Goal: Use online tool/utility: Utilize a website feature to perform a specific function

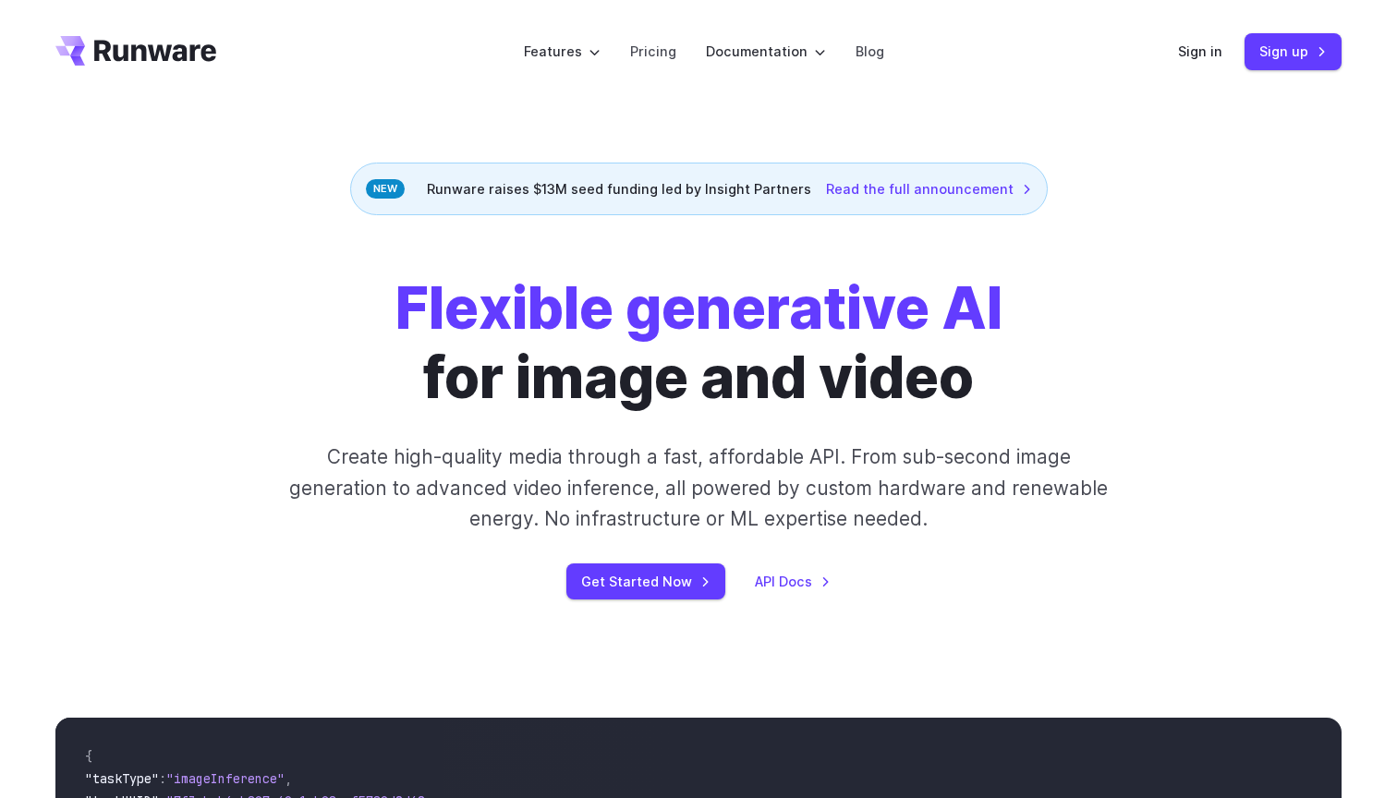
click at [1193, 64] on div "Sign in Sign up" at bounding box center [1259, 51] width 163 height 36
click at [1193, 53] on link "Sign in" at bounding box center [1200, 51] width 44 height 21
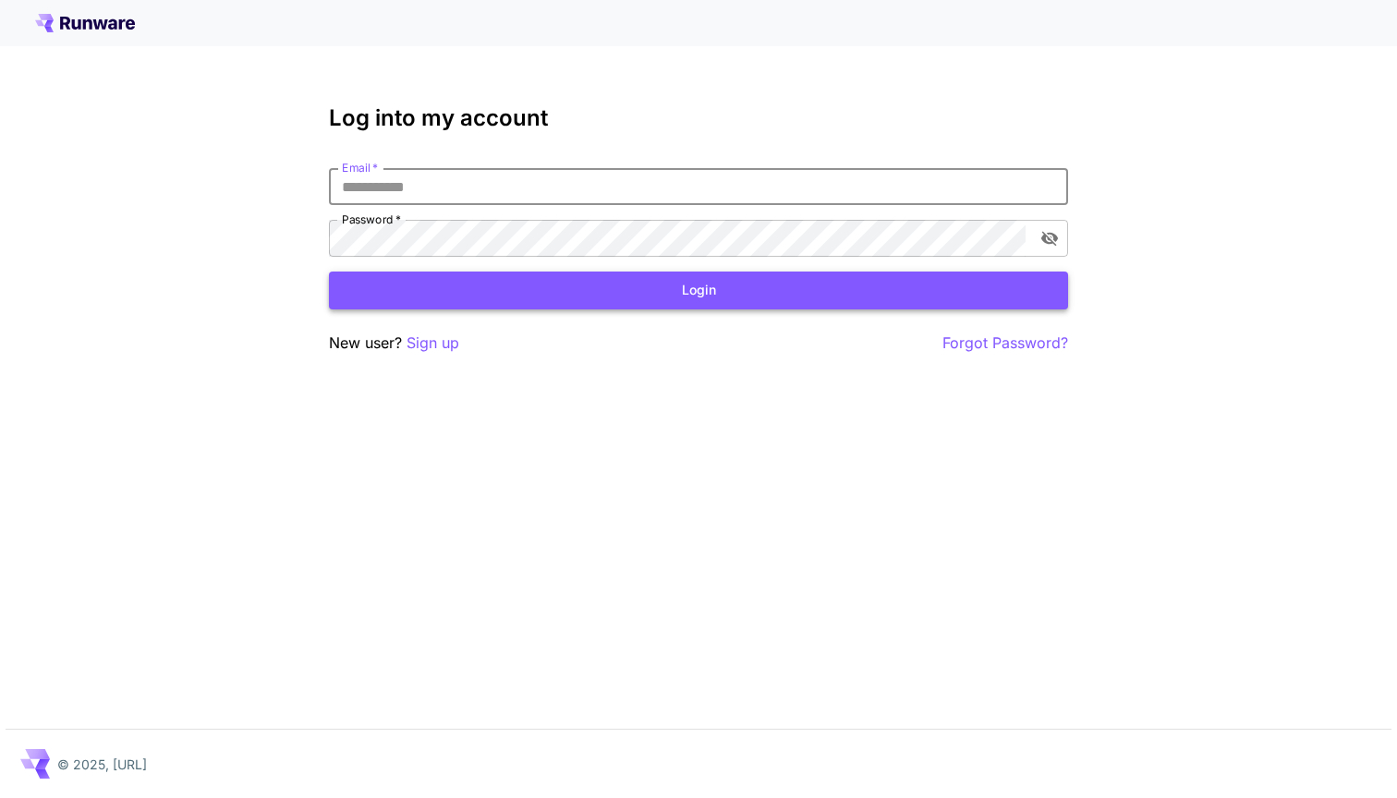
type input "**********"
click at [698, 290] on button "Login" at bounding box center [698, 291] width 739 height 38
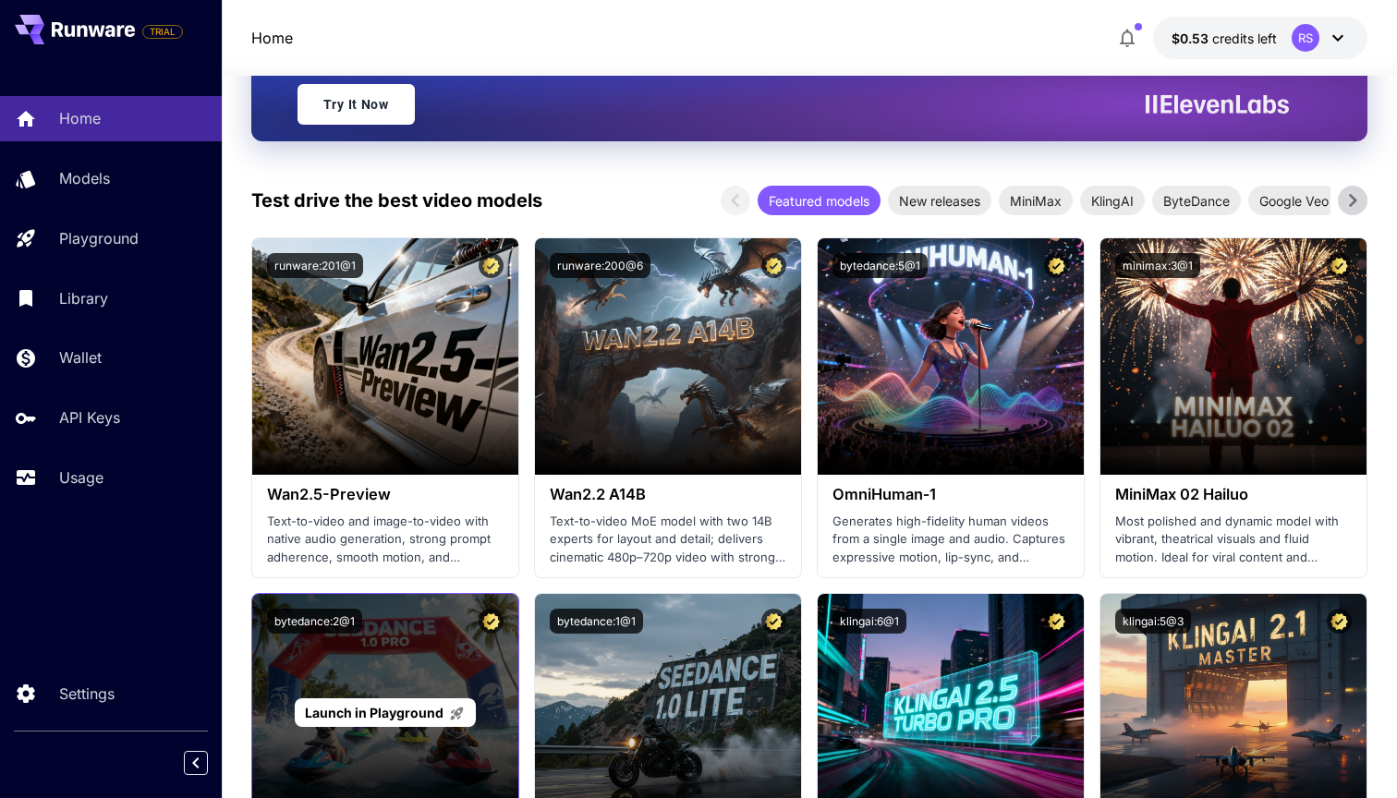
scroll to position [219, 0]
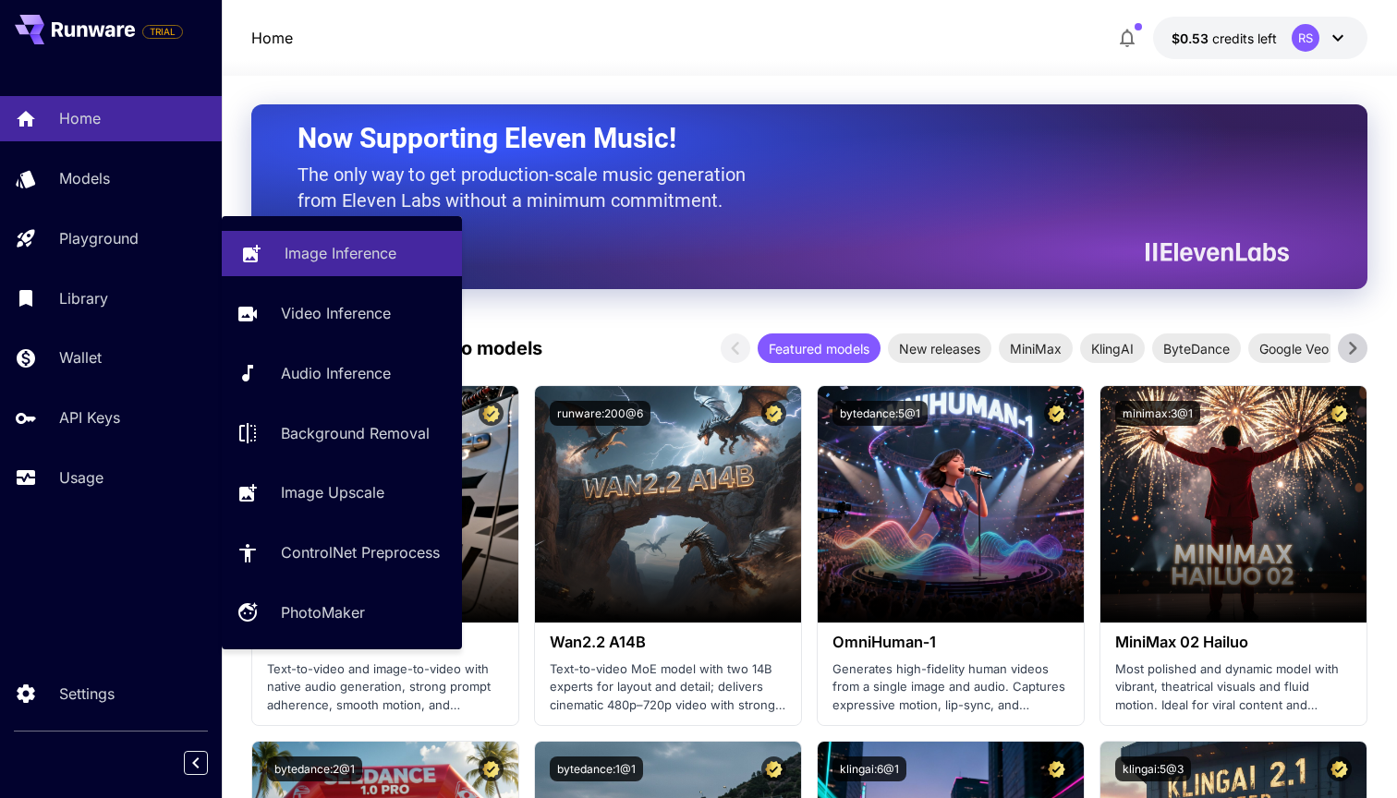
click at [307, 250] on p "Image Inference" at bounding box center [340, 253] width 112 height 22
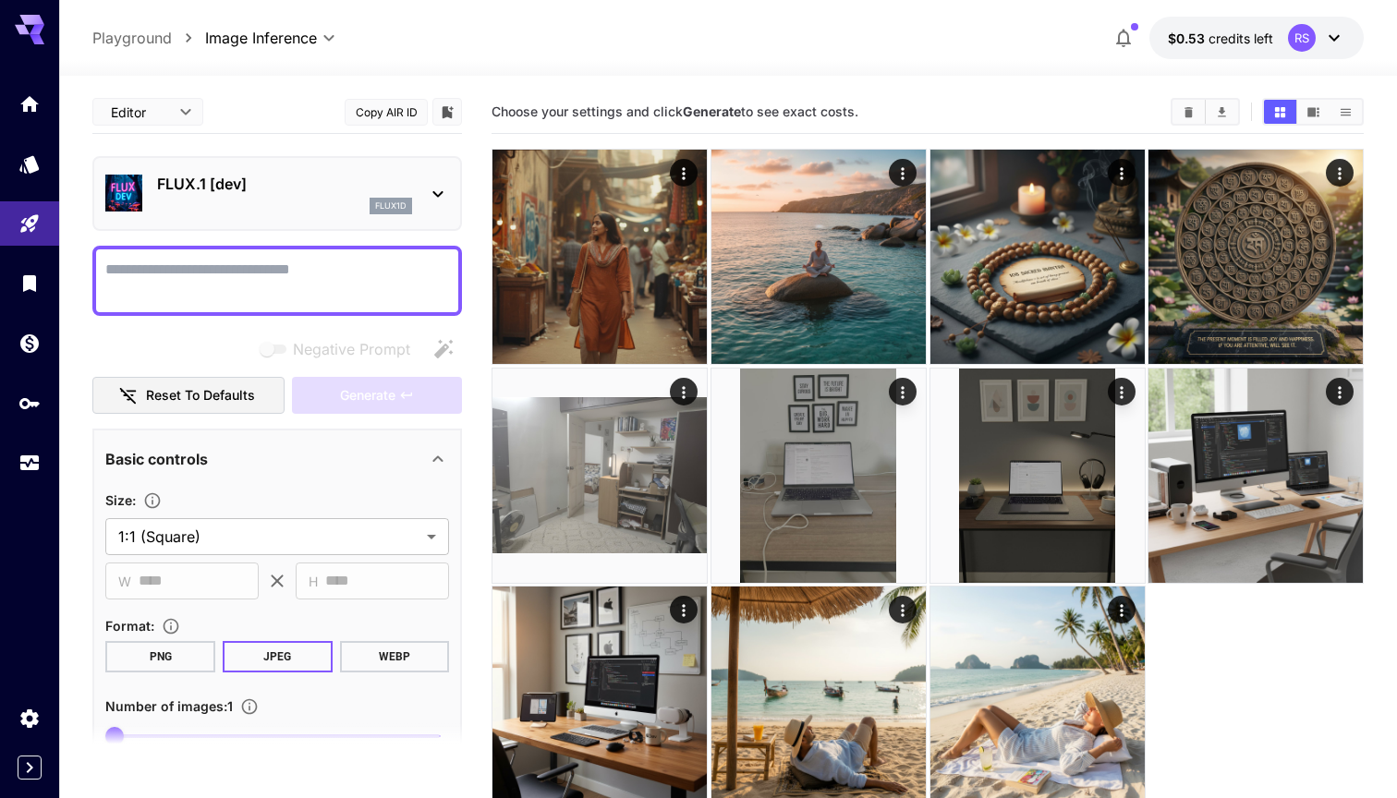
click at [363, 191] on p "FLUX.1 [dev]" at bounding box center [284, 184] width 255 height 22
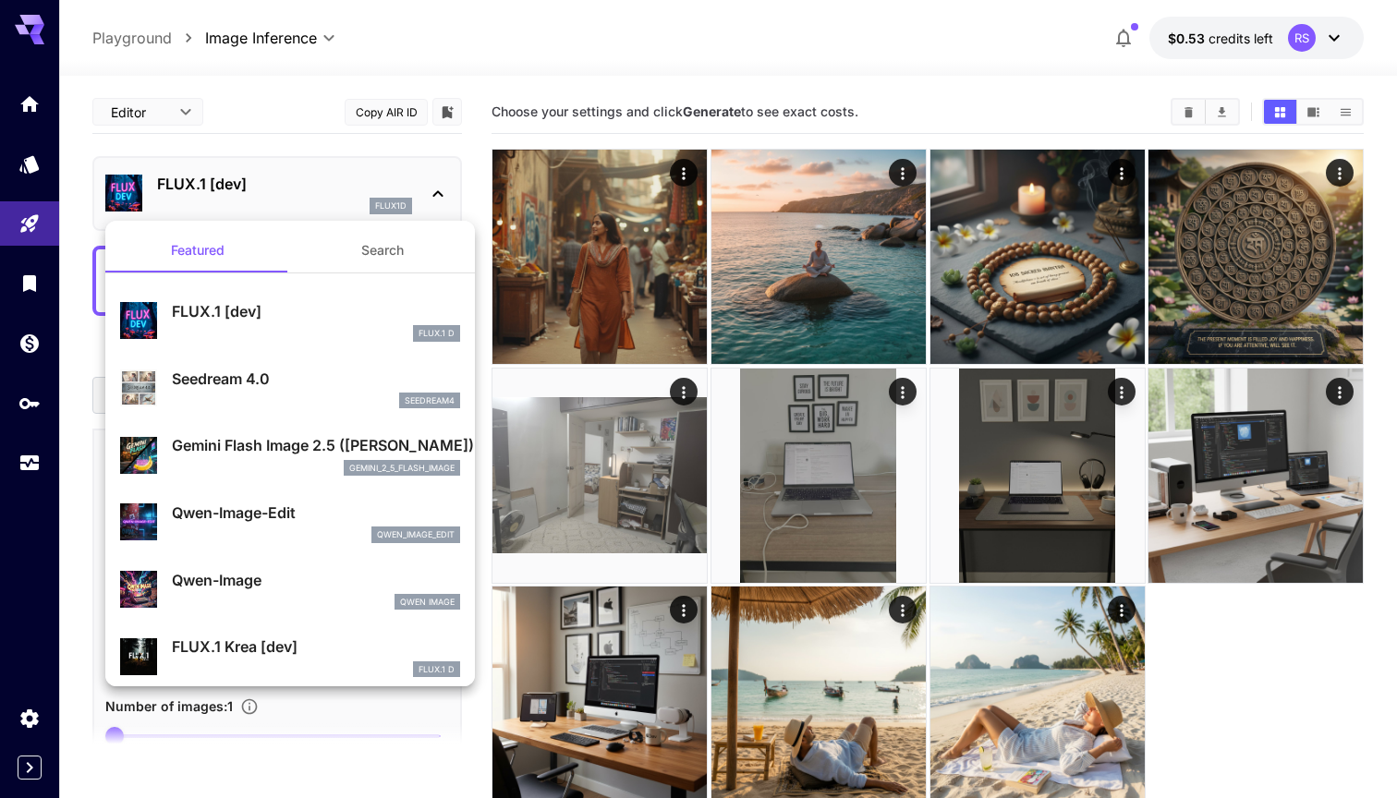
click at [287, 461] on div "gemini_2_5_flash_image" at bounding box center [316, 468] width 288 height 17
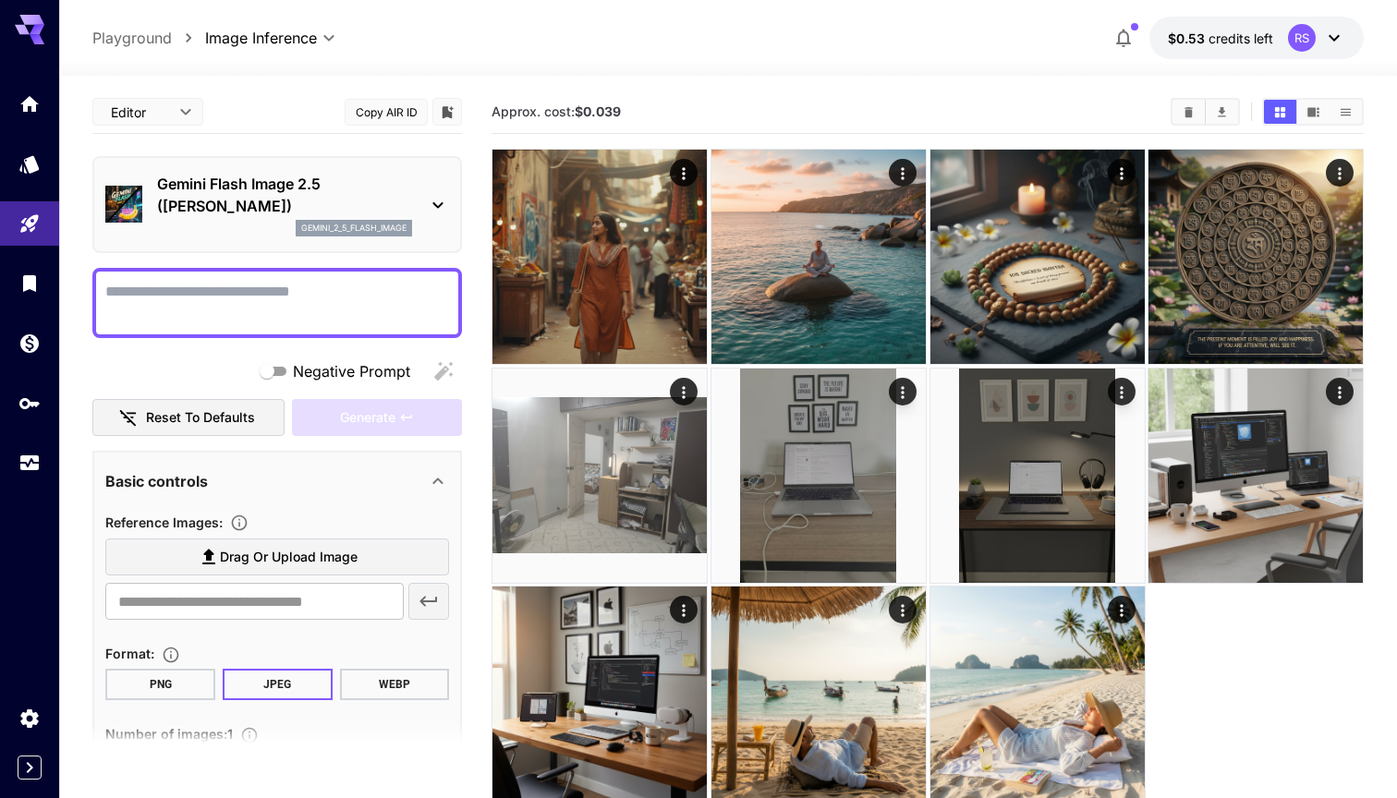
click at [244, 293] on textarea "Negative Prompt" at bounding box center [277, 303] width 344 height 44
paste textarea "**********"
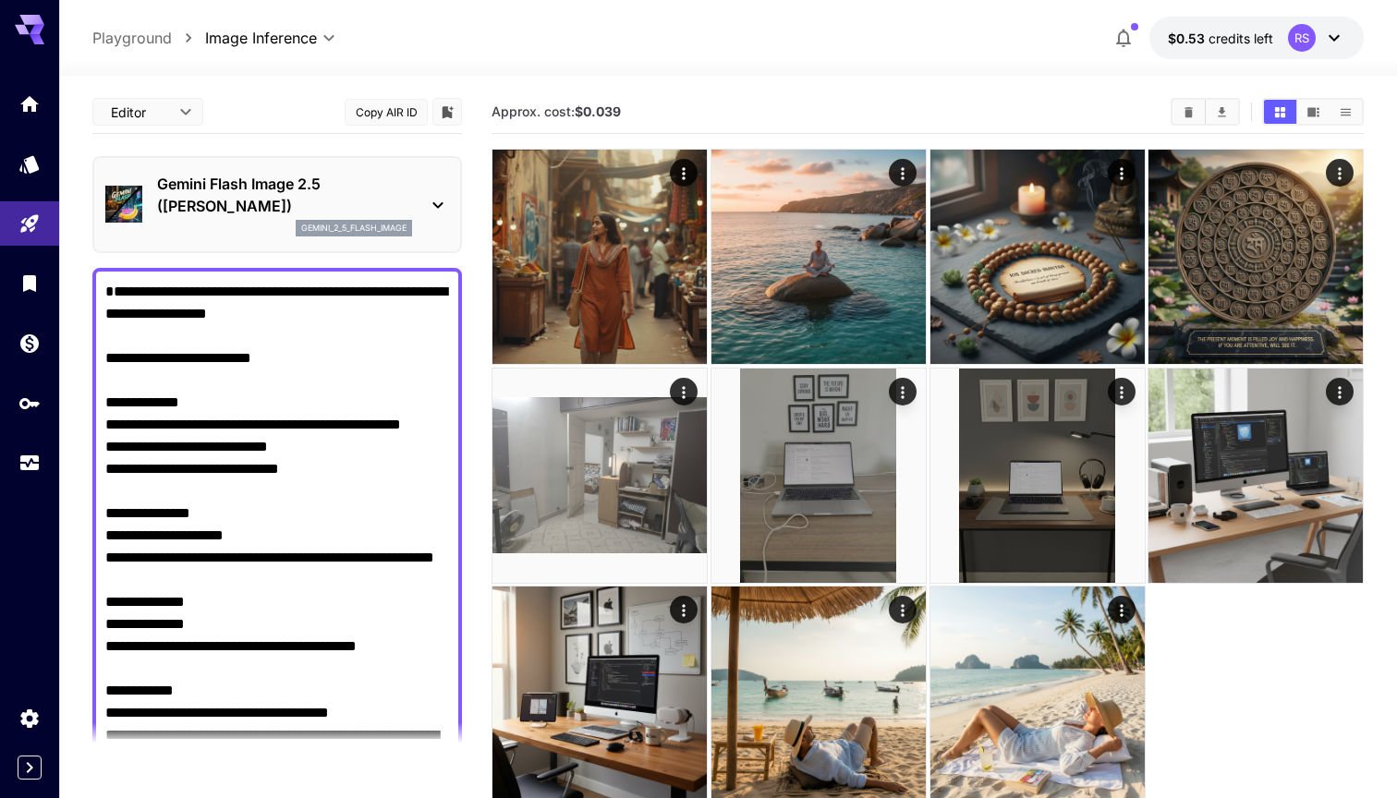
scroll to position [968, 0]
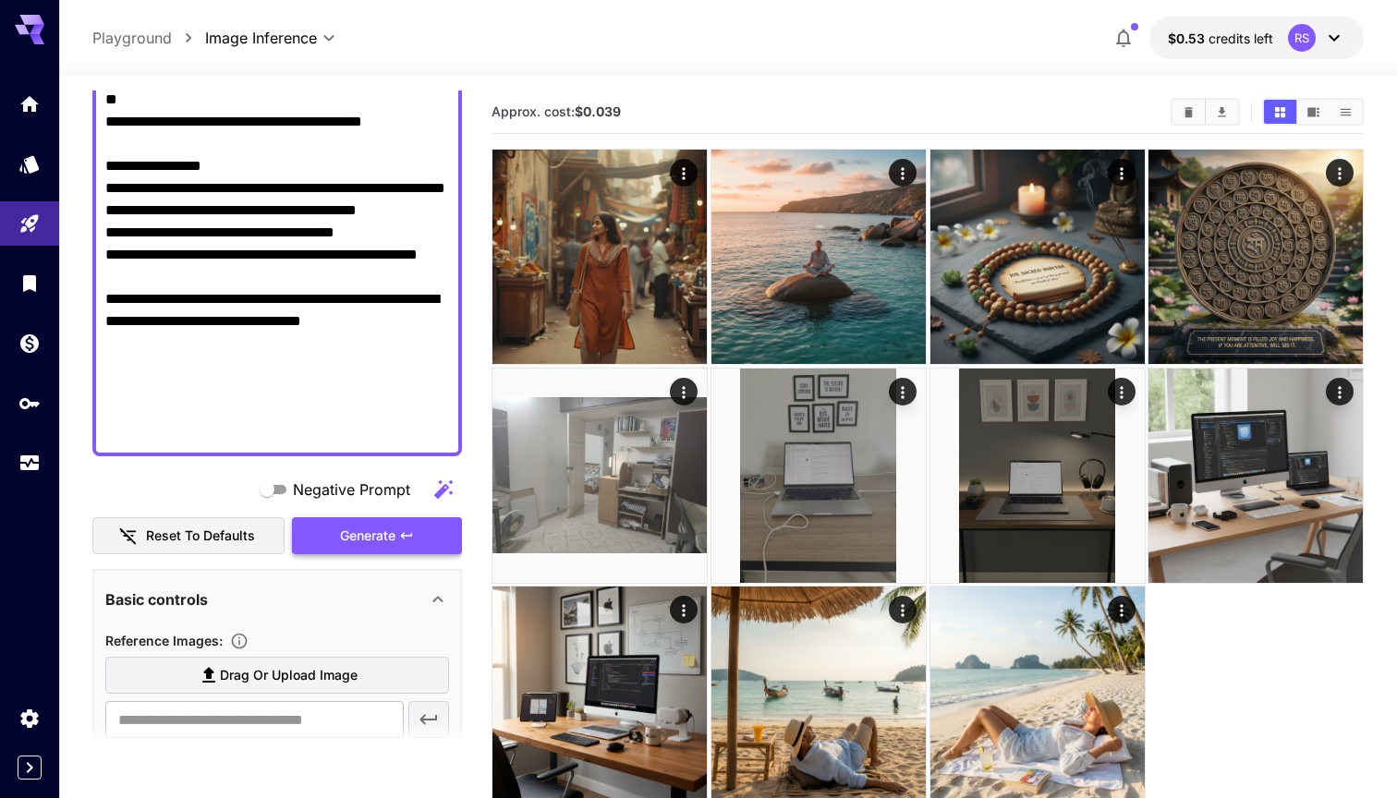
type textarea "**********"
click at [375, 534] on span "Generate" at bounding box center [367, 536] width 55 height 23
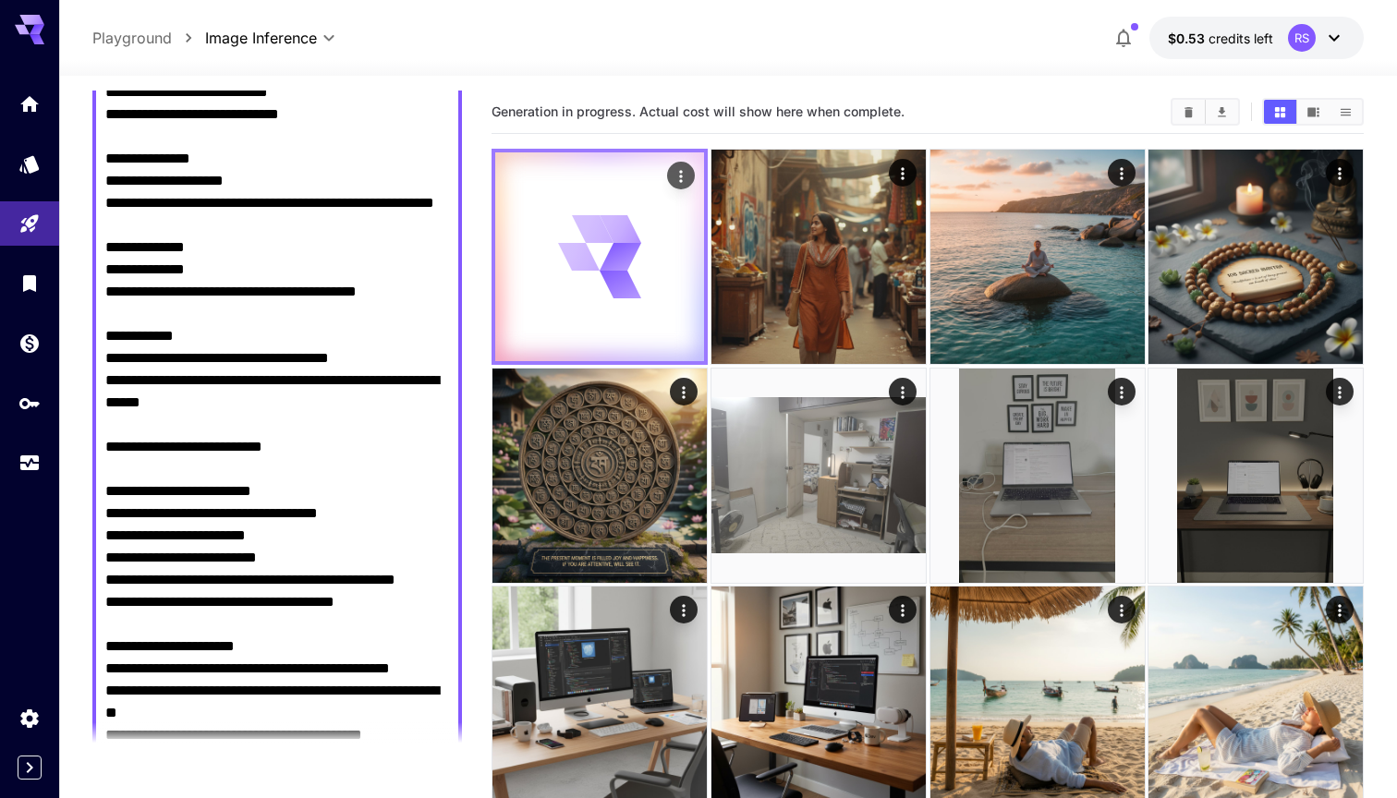
scroll to position [352, 0]
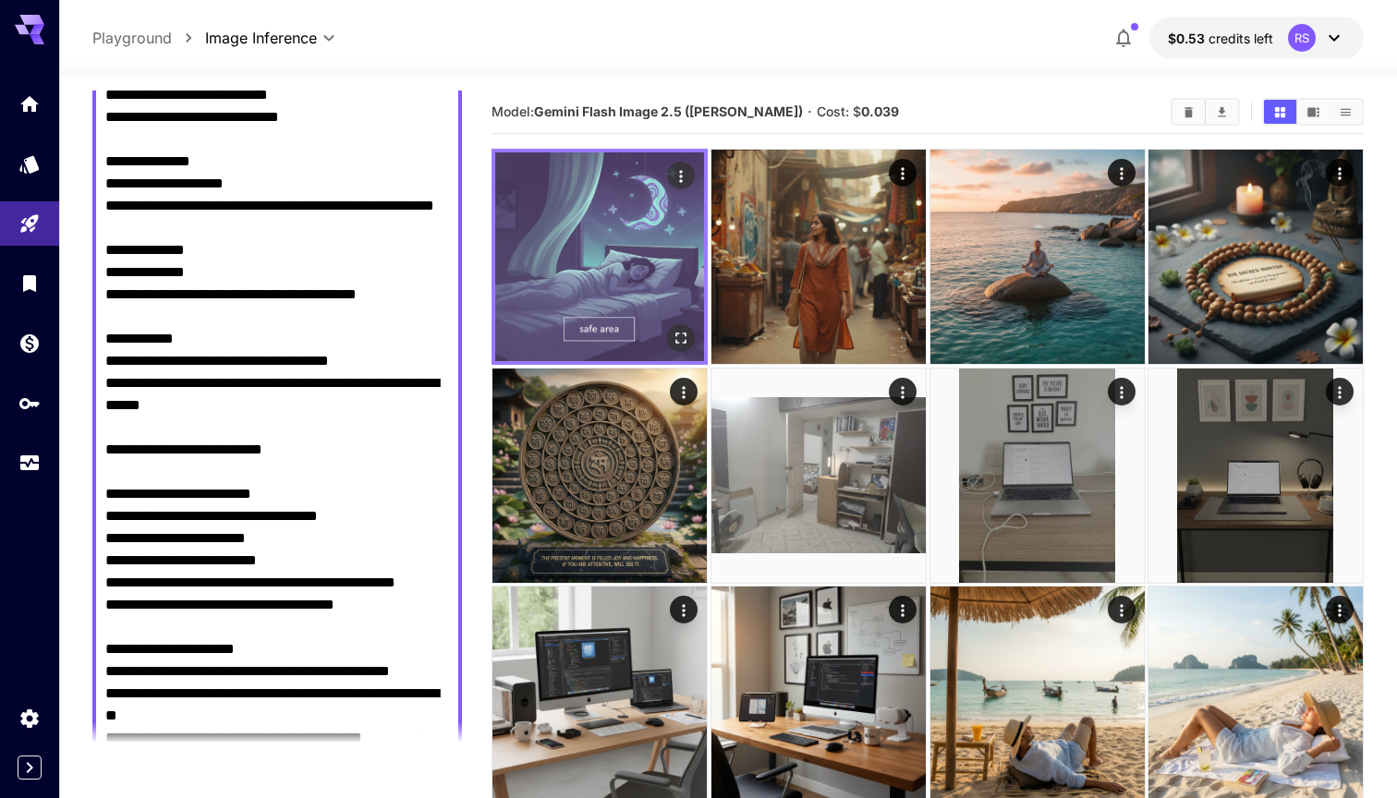
click at [635, 249] on img at bounding box center [599, 256] width 209 height 209
click at [679, 343] on icon "Open in fullscreen" at bounding box center [680, 338] width 11 height 11
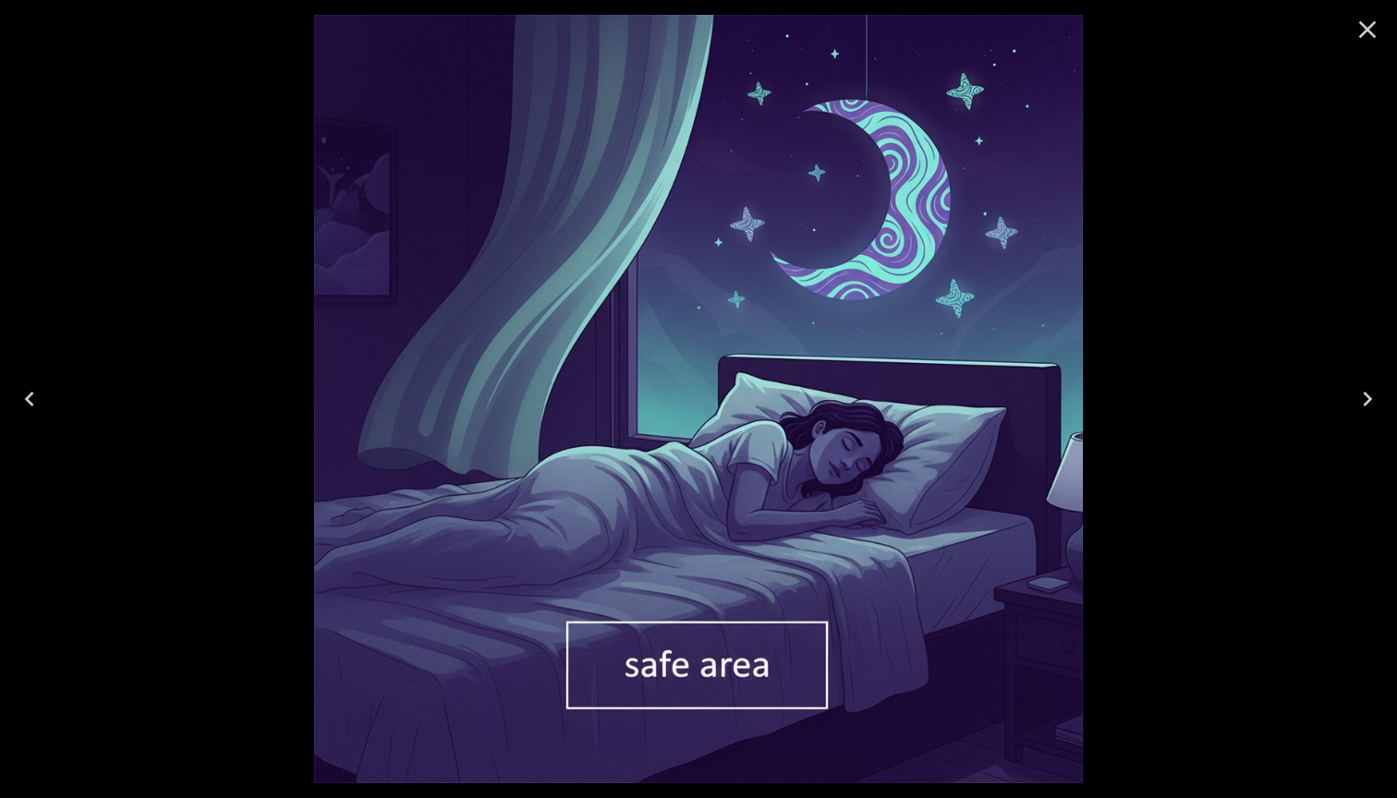
click at [1376, 29] on icon "Close" at bounding box center [1367, 30] width 30 height 30
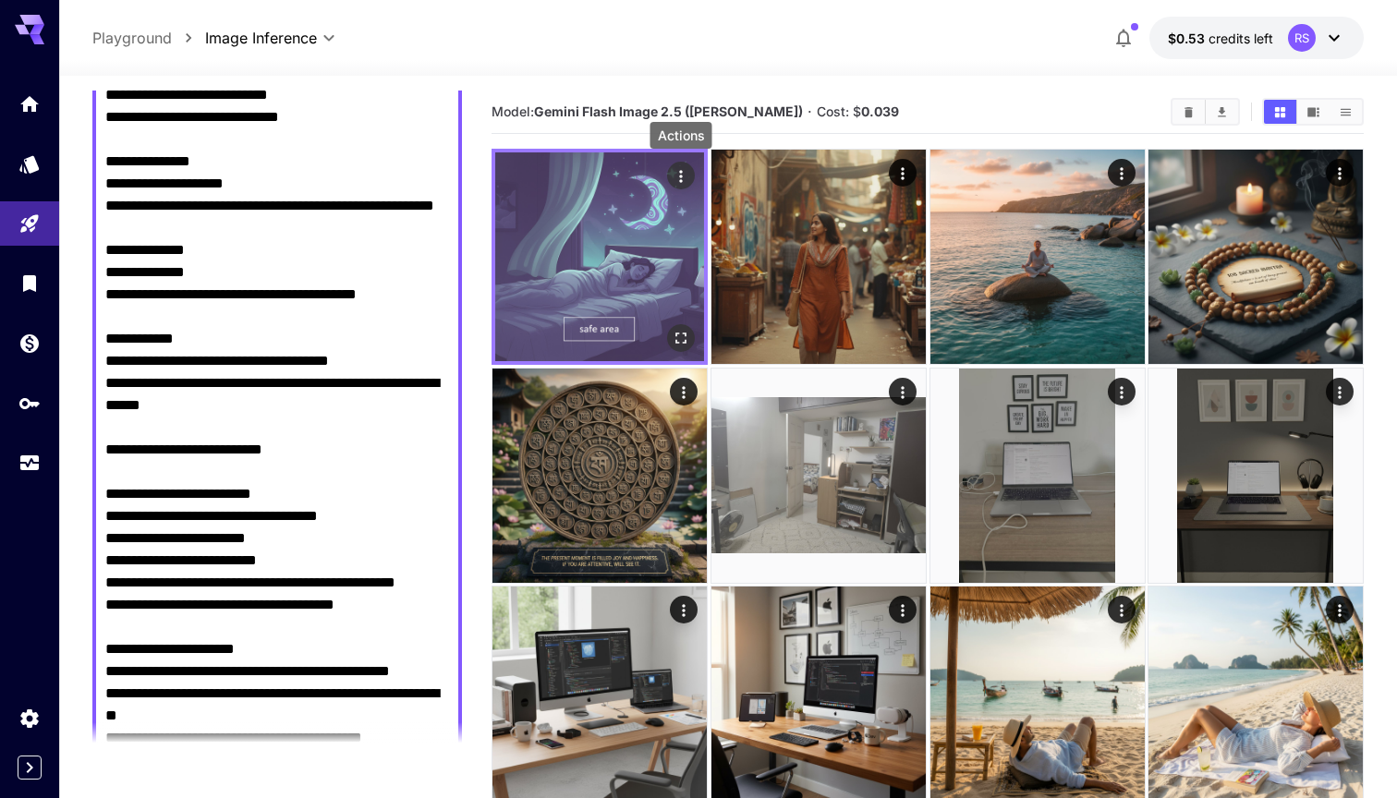
click at [684, 175] on icon "Actions" at bounding box center [681, 176] width 18 height 18
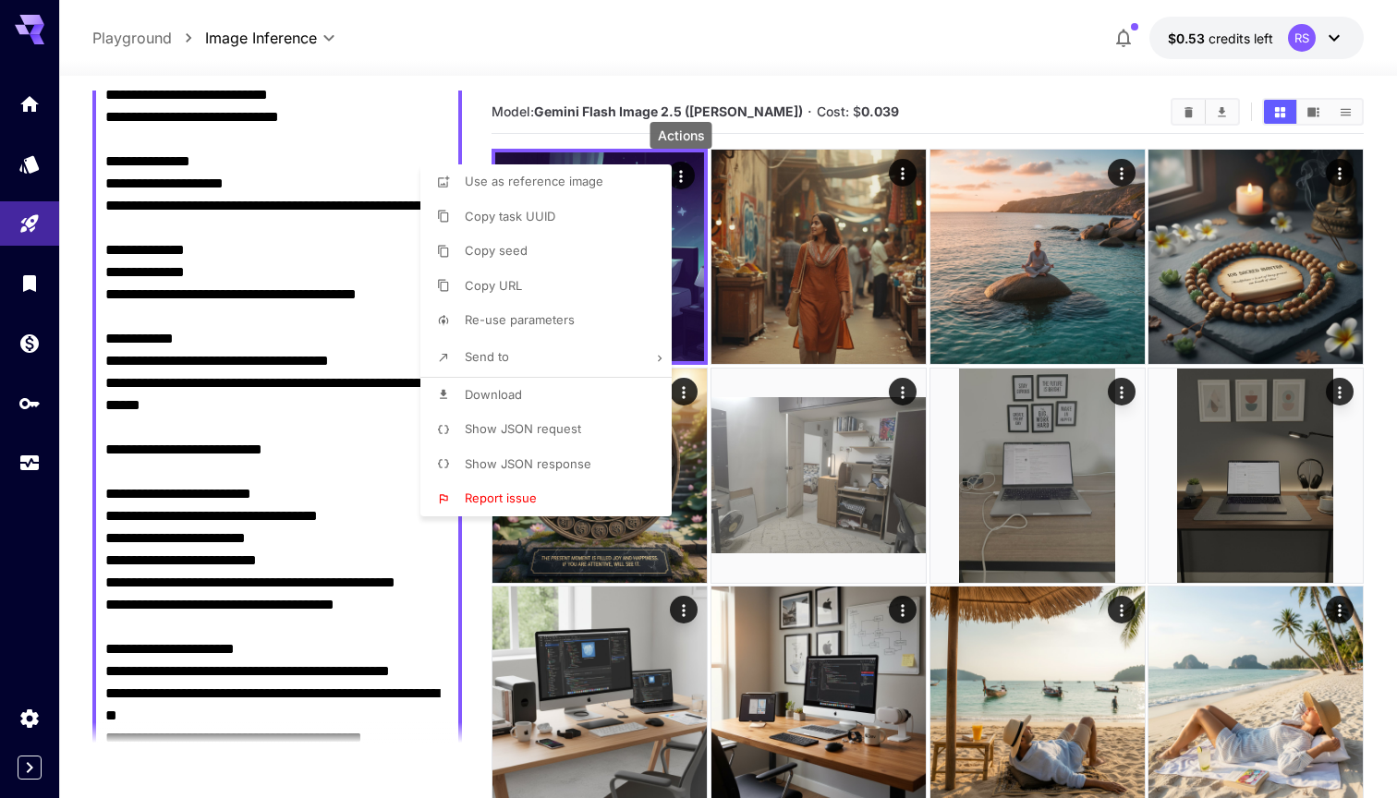
click at [515, 393] on span "Download" at bounding box center [493, 394] width 57 height 15
click at [1104, 79] on div at bounding box center [698, 399] width 1397 height 798
